Goal: Transaction & Acquisition: Purchase product/service

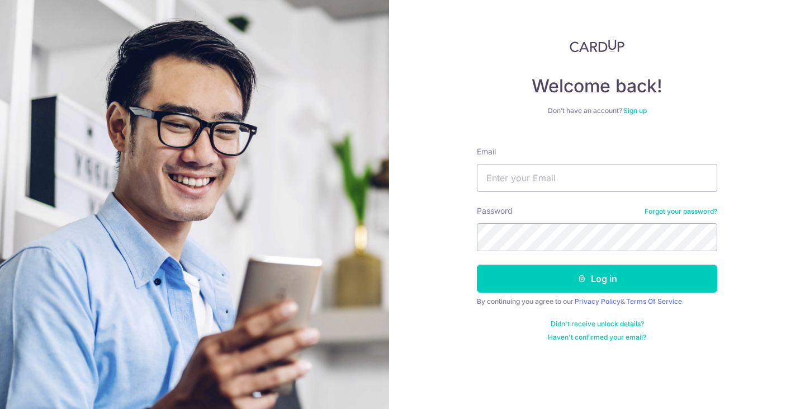
type input "[EMAIL_ADDRESS][DOMAIN_NAME]"
click at [477, 264] on button "Log in" at bounding box center [597, 278] width 240 height 28
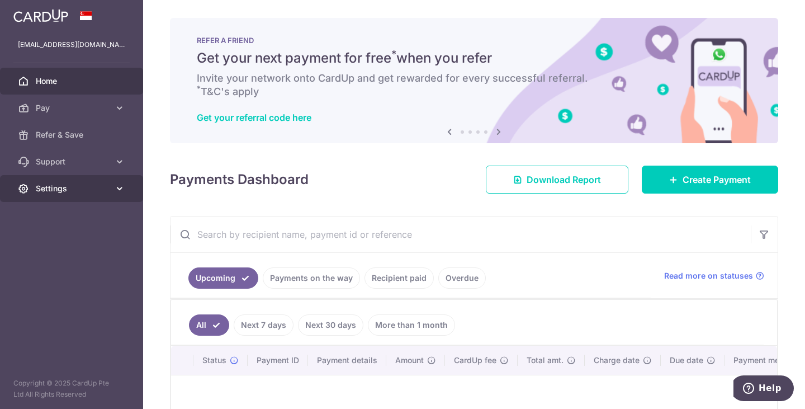
click at [120, 189] on icon at bounding box center [119, 188] width 11 height 11
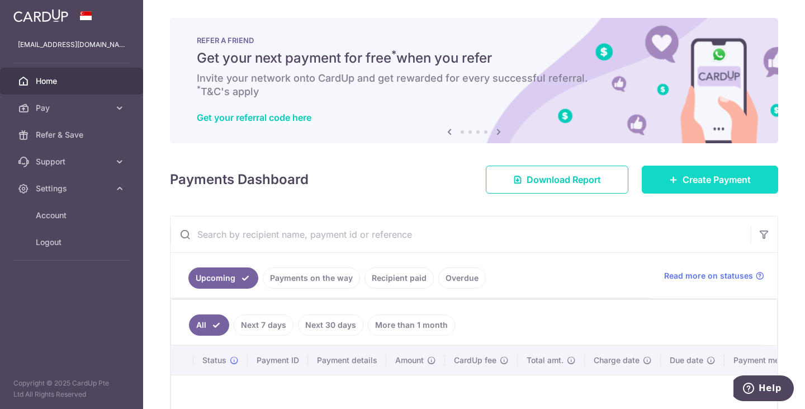
click at [704, 182] on span "Create Payment" at bounding box center [716, 179] width 68 height 13
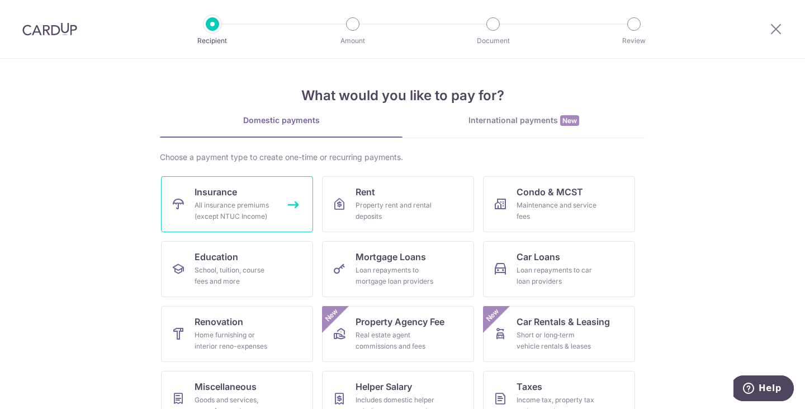
click at [221, 196] on span "Insurance" at bounding box center [216, 191] width 42 height 13
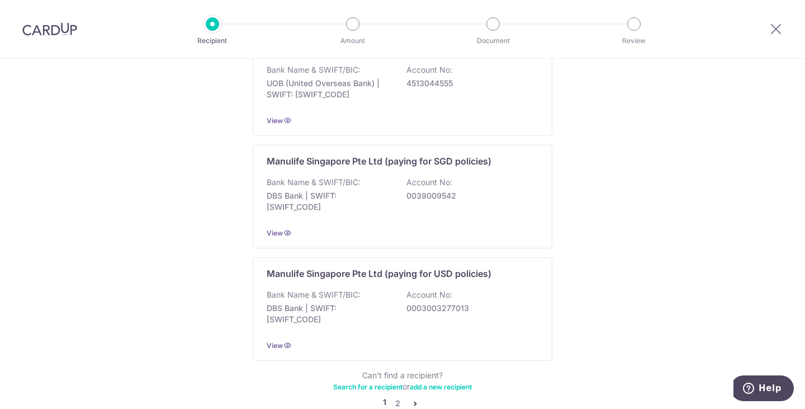
scroll to position [1118, 0]
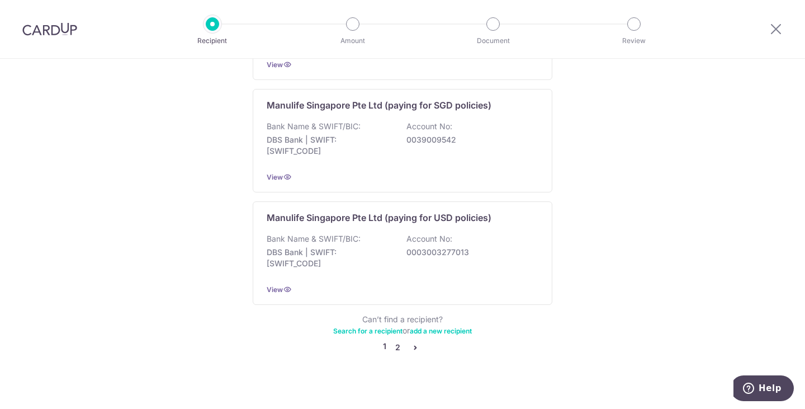
click at [395, 340] on link "2" at bounding box center [397, 346] width 13 height 13
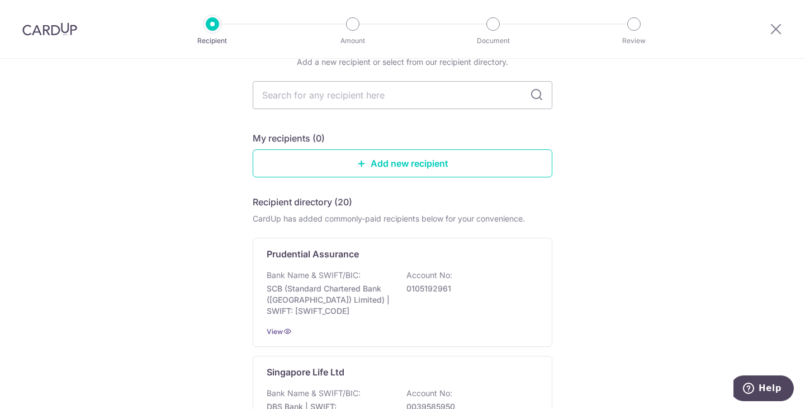
scroll to position [168, 0]
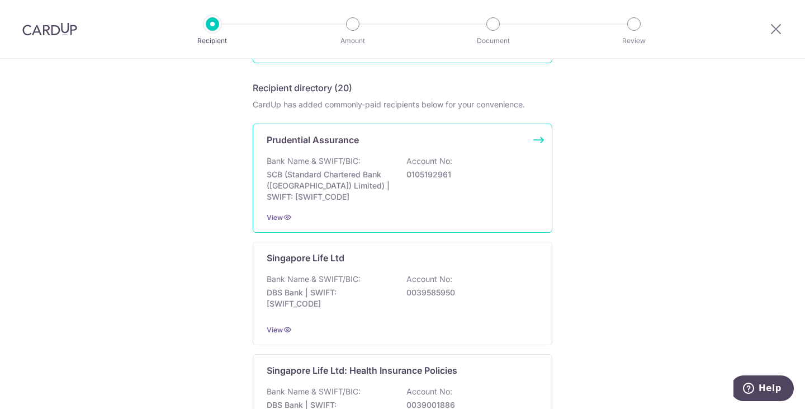
click at [361, 167] on div "Bank Name & SWIFT/BIC: SCB (Standard Chartered Bank (Singapore) Limited) | SWIF…" at bounding box center [403, 178] width 272 height 47
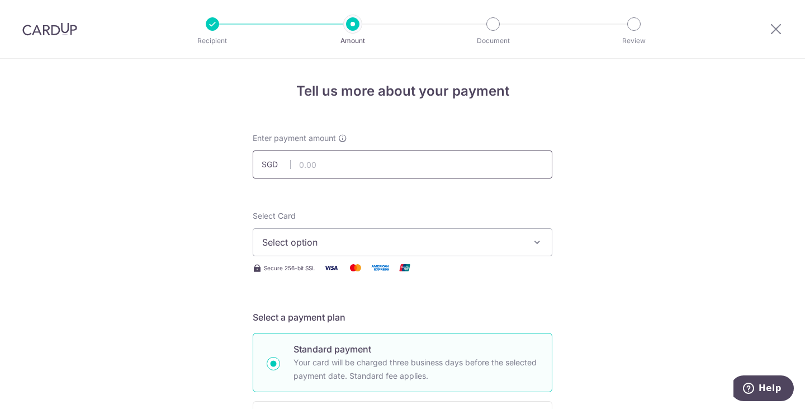
click at [327, 167] on input "text" at bounding box center [403, 164] width 300 height 28
paste input "3,725.18"
type input "3,725.18"
click at [339, 244] on span "Select option" at bounding box center [392, 241] width 260 height 13
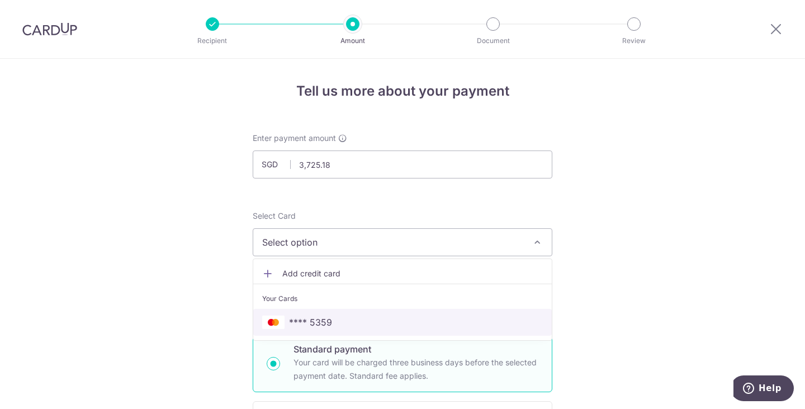
click at [336, 316] on span "**** 5359" at bounding box center [402, 321] width 281 height 13
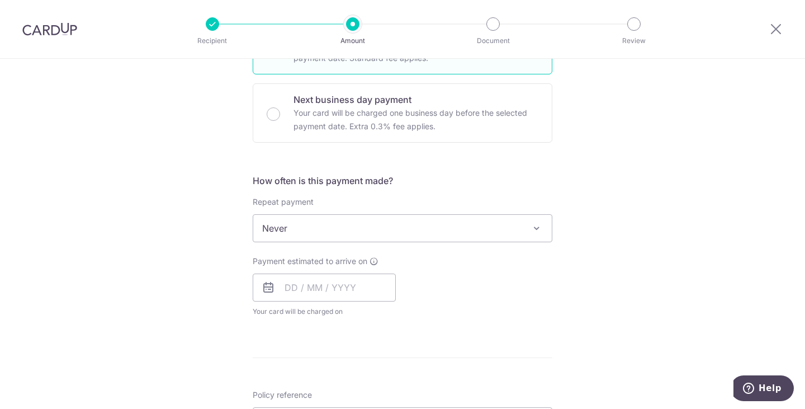
scroll to position [335, 0]
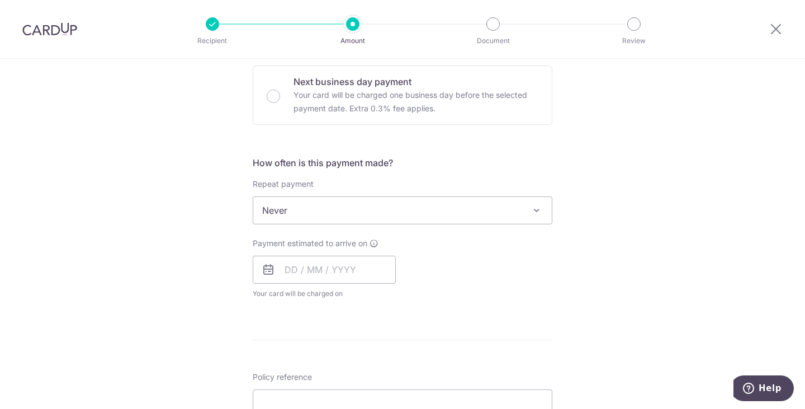
click at [213, 271] on div "Tell us more about your payment Enter payment amount SGD 3,725.18 3725.18 Selec…" at bounding box center [402, 228] width 805 height 1011
click at [334, 264] on input "text" at bounding box center [324, 269] width 143 height 28
click at [206, 234] on div "Tell us more about your payment Enter payment amount SGD 3,725.18 3725.18 Selec…" at bounding box center [402, 228] width 805 height 1011
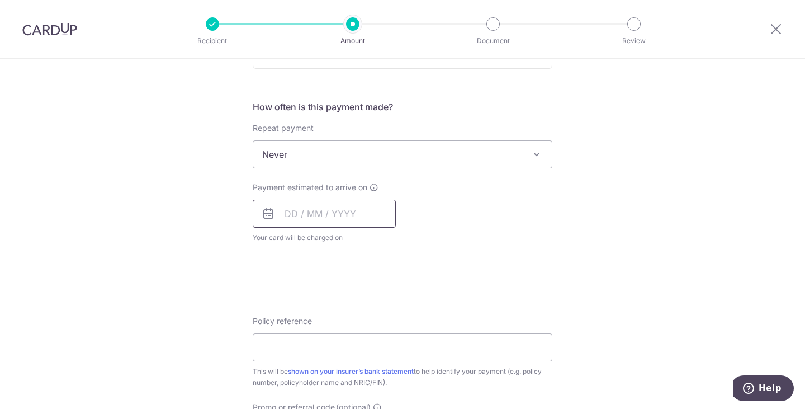
click at [302, 213] on input "text" at bounding box center [324, 214] width 143 height 28
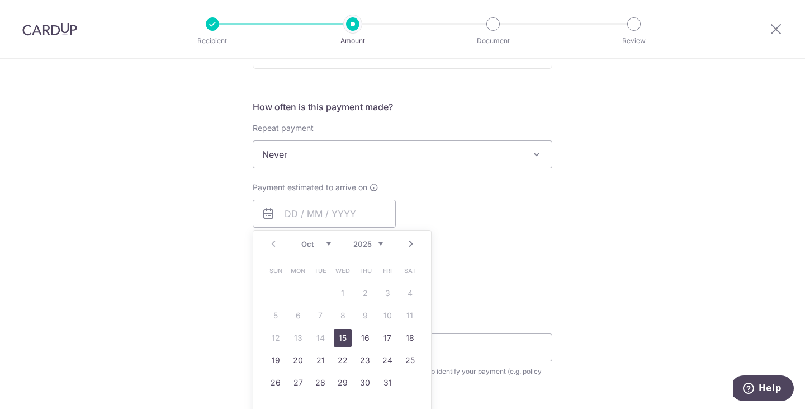
click at [337, 334] on link "15" at bounding box center [343, 338] width 18 height 18
type input "[DATE]"
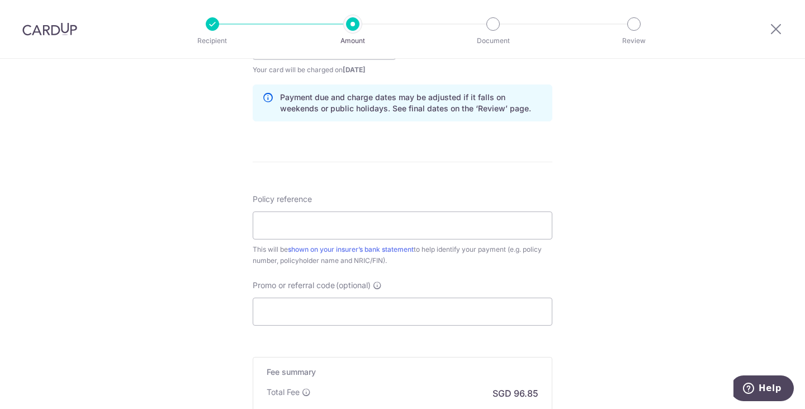
scroll to position [615, 0]
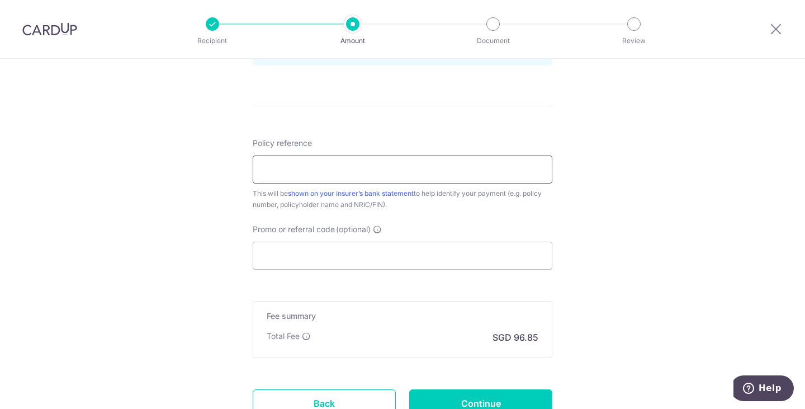
click at [340, 167] on input "Policy reference" at bounding box center [403, 169] width 300 height 28
paste input "69577181"
click at [401, 192] on link "shown on your insurer’s bank statement" at bounding box center [351, 193] width 126 height 8
click at [258, 168] on input "69577181" at bounding box center [403, 169] width 300 height 28
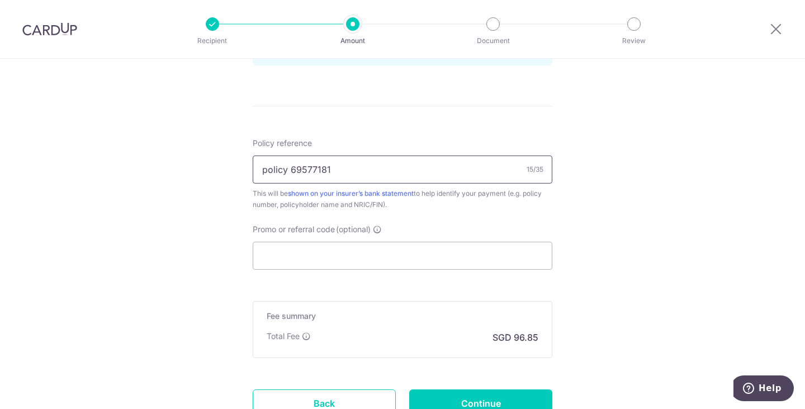
type input "policy 69577181"
click at [343, 253] on input "Promo or referral code (optional)" at bounding box center [403, 255] width 300 height 28
paste input "OFF225"
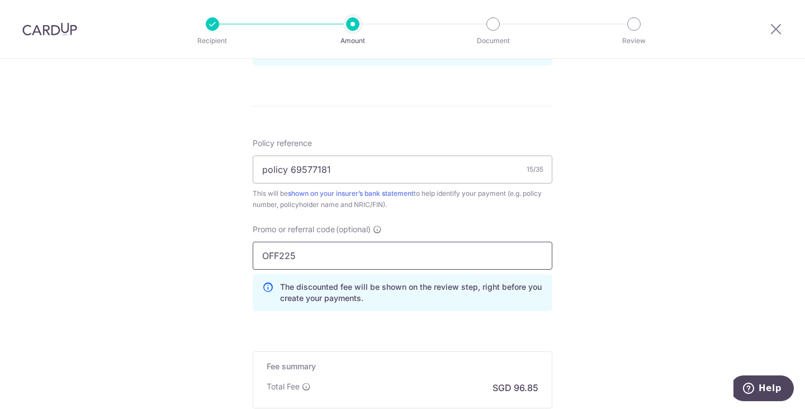
type input "OFF225"
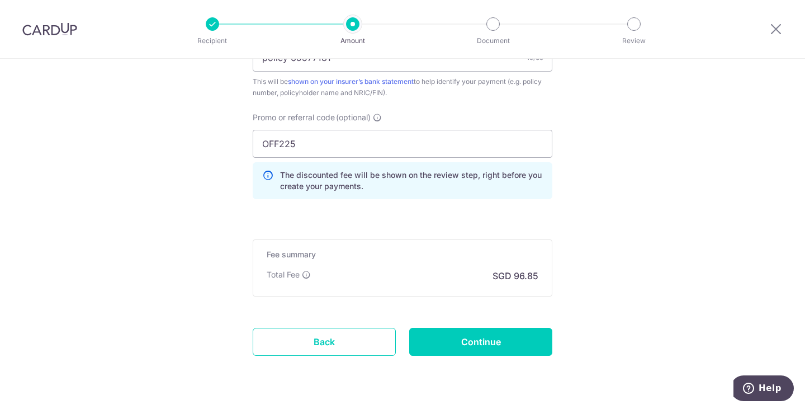
click at [520, 269] on p "SGD 96.85" at bounding box center [515, 275] width 46 height 13
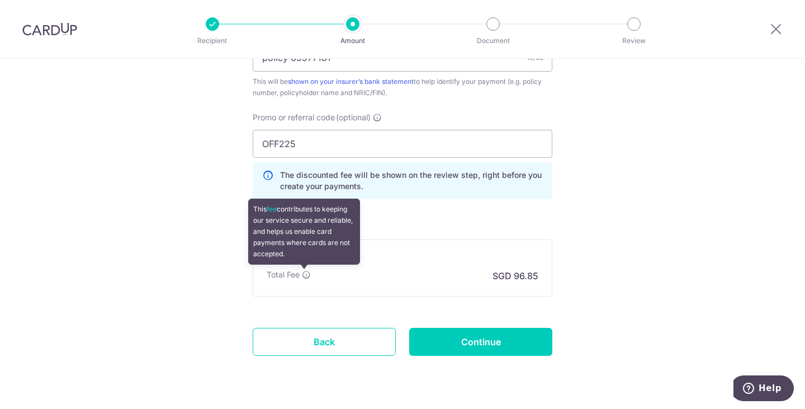
click at [304, 274] on icon at bounding box center [306, 274] width 9 height 9
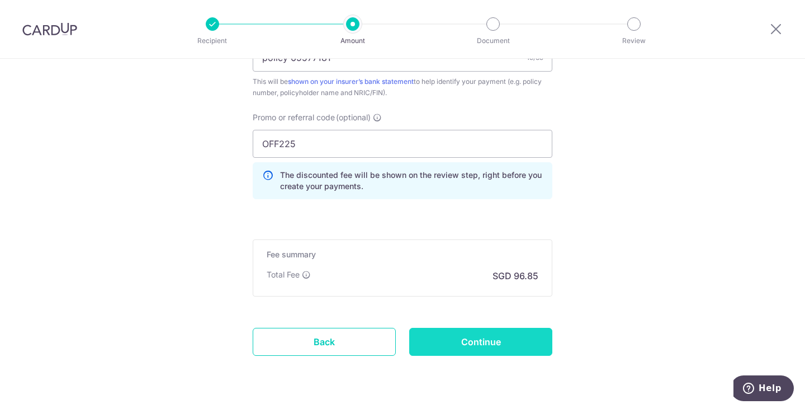
click at [488, 340] on input "Continue" at bounding box center [480, 342] width 143 height 28
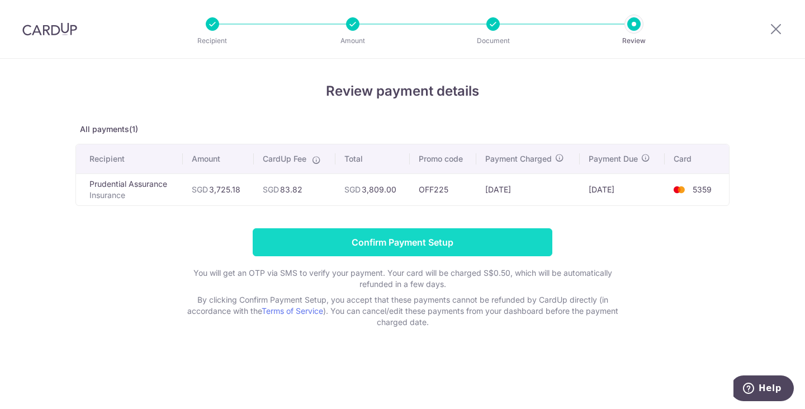
click at [482, 244] on input "Confirm Payment Setup" at bounding box center [403, 242] width 300 height 28
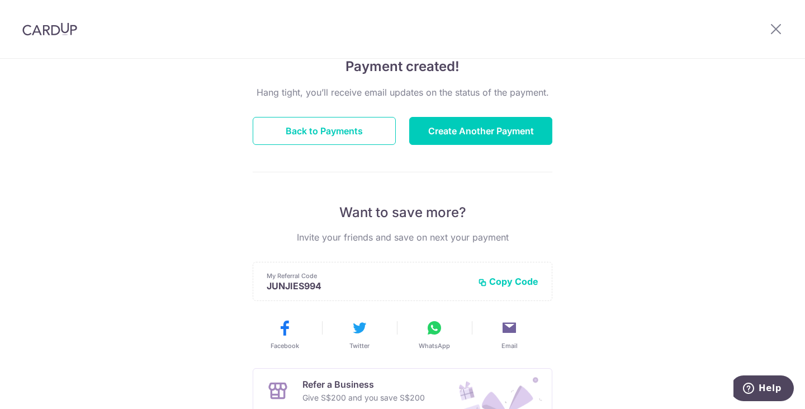
scroll to position [112, 0]
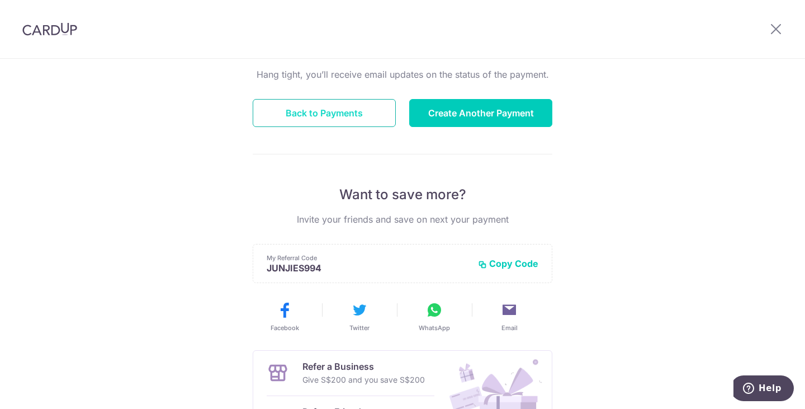
click at [342, 105] on button "Back to Payments" at bounding box center [324, 113] width 143 height 28
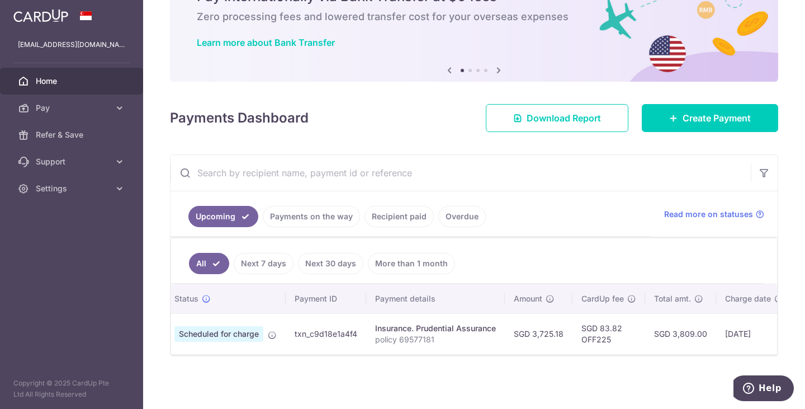
scroll to position [0, 29]
